Goal: Information Seeking & Learning: Learn about a topic

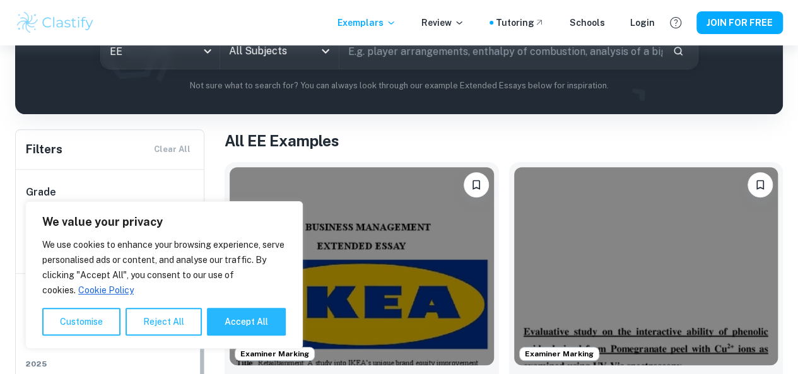
scroll to position [112, 0]
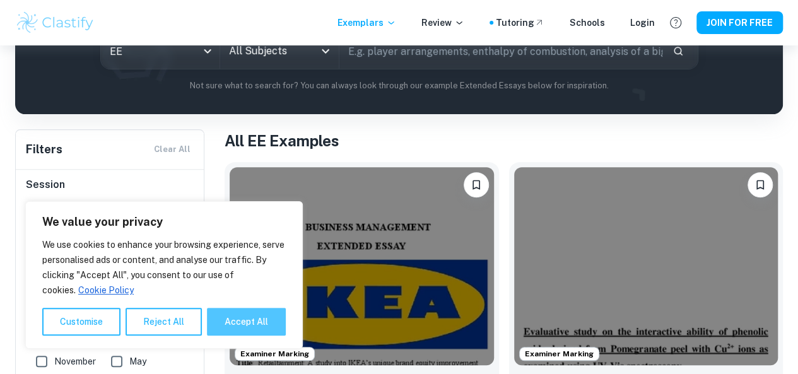
click at [223, 331] on button "Accept All" at bounding box center [246, 322] width 79 height 28
checkbox input "true"
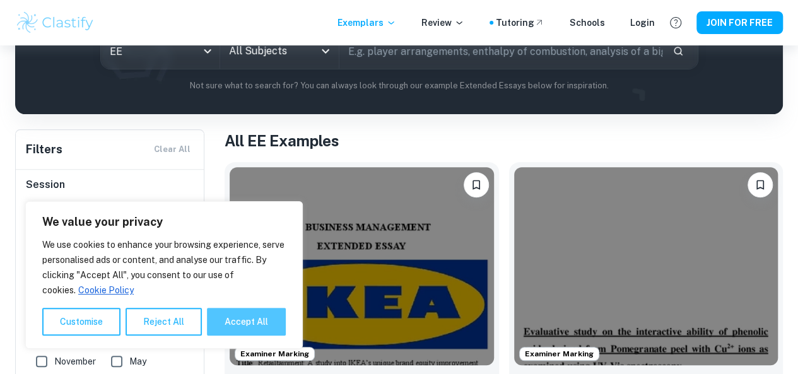
checkbox input "true"
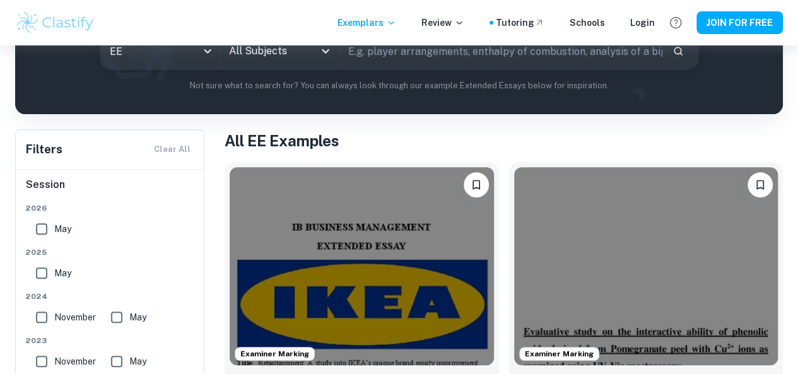
click at [42, 232] on input "May" at bounding box center [41, 228] width 25 height 25
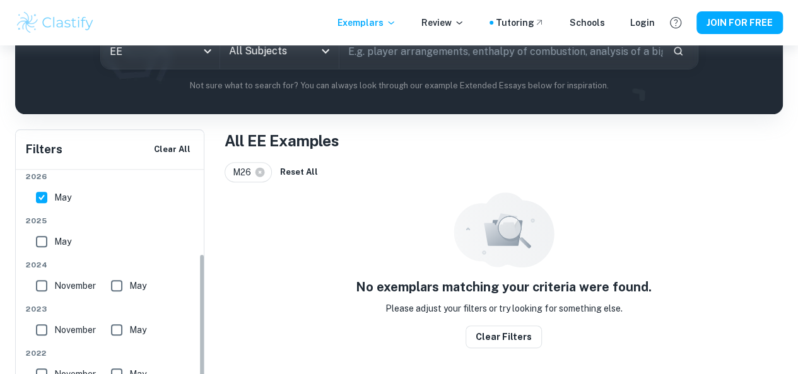
scroll to position [146, 0]
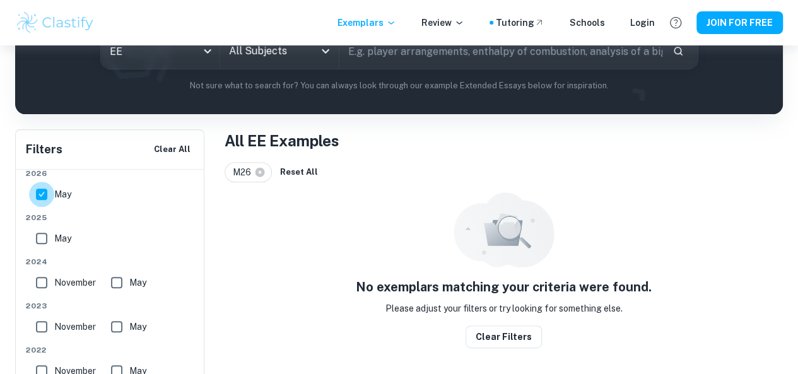
click at [43, 199] on input "May" at bounding box center [41, 194] width 25 height 25
checkbox input "false"
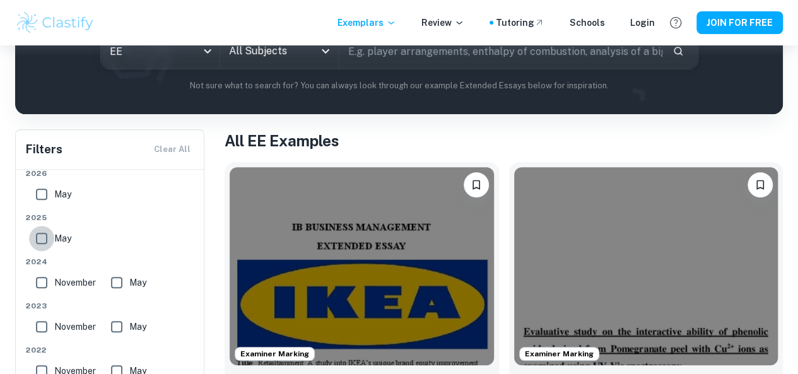
click at [43, 241] on input "May" at bounding box center [41, 238] width 25 height 25
checkbox input "true"
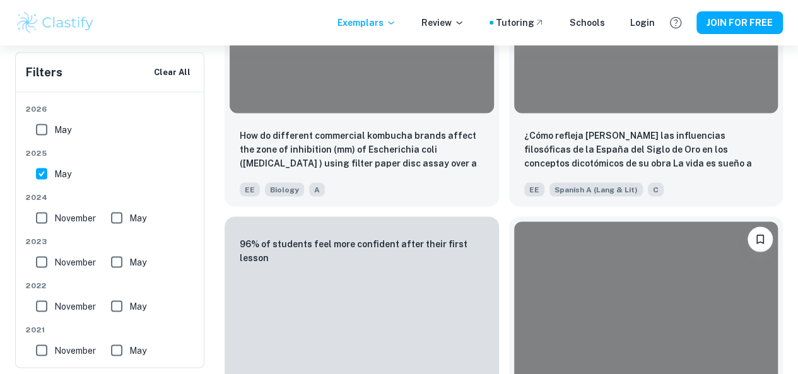
scroll to position [3515, 0]
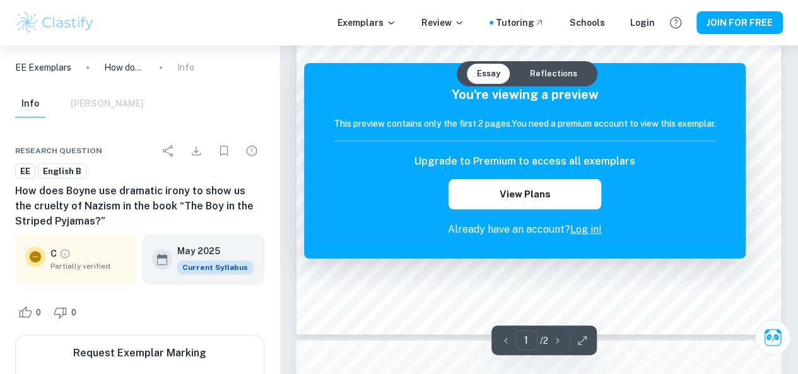
scroll to position [352, 0]
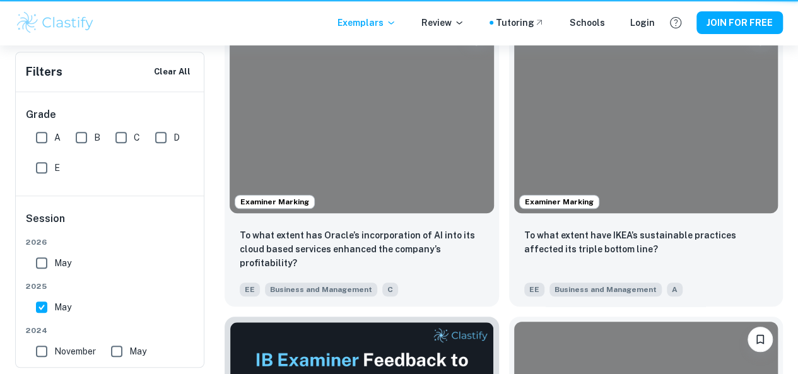
scroll to position [3515, 0]
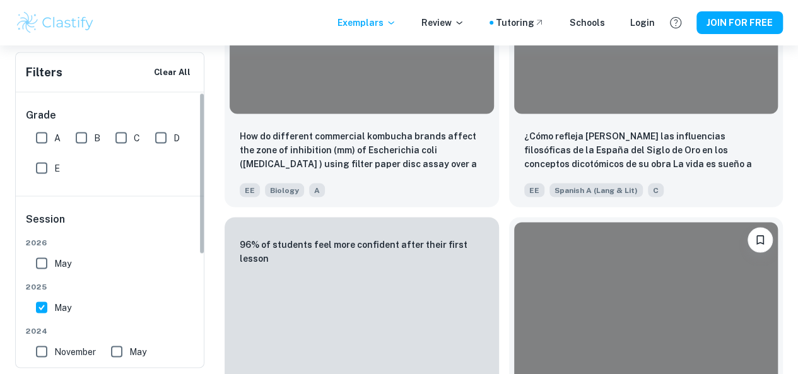
click at [45, 141] on input "A" at bounding box center [41, 137] width 25 height 25
checkbox input "true"
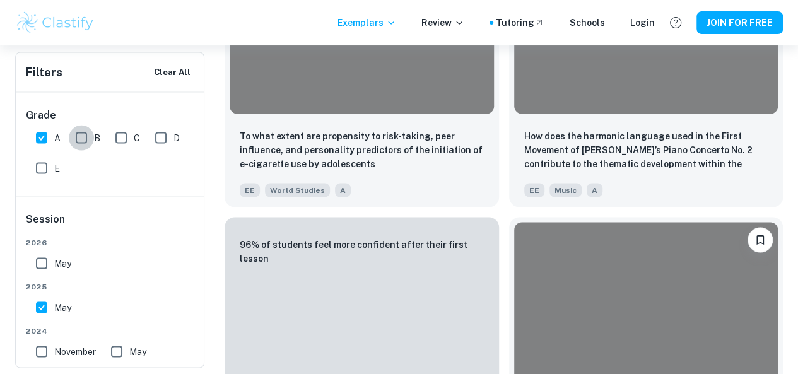
click at [78, 146] on input "B" at bounding box center [81, 137] width 25 height 25
checkbox input "true"
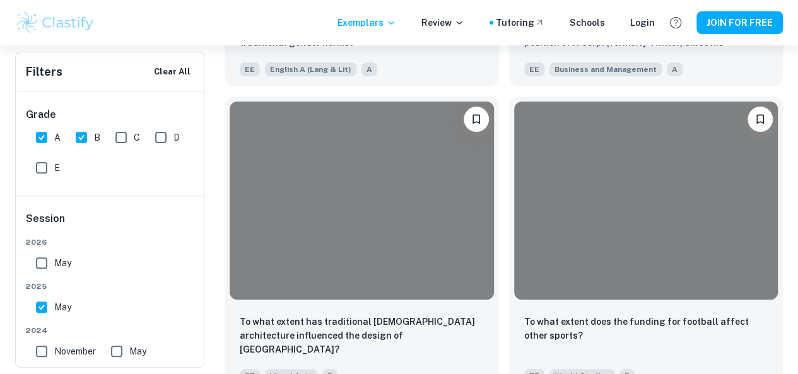
scroll to position [7336, 0]
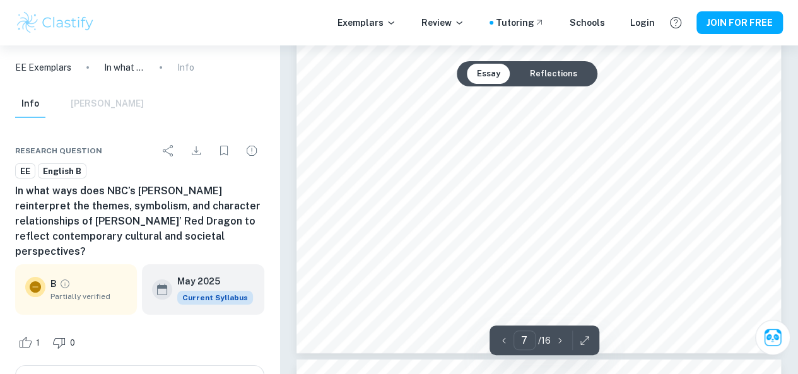
scroll to position [4703, 0]
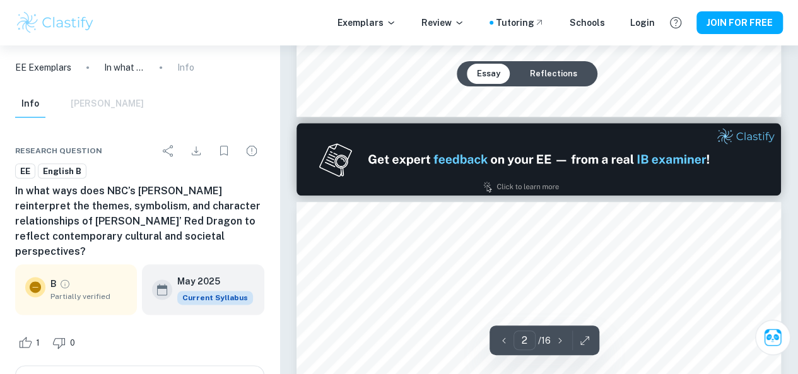
type input "1"
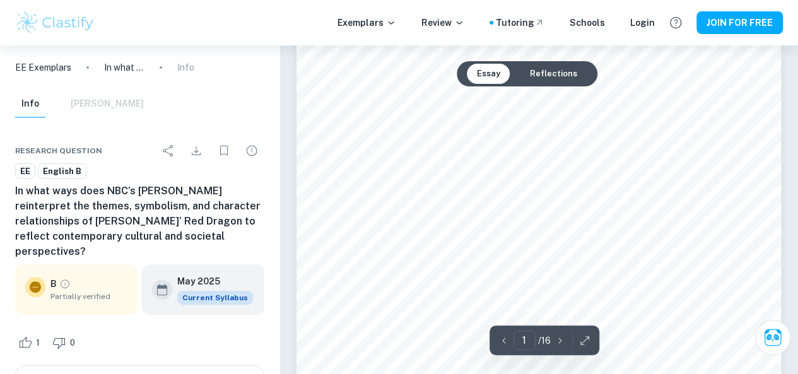
scroll to position [0, 0]
